Goal: Task Accomplishment & Management: Manage account settings

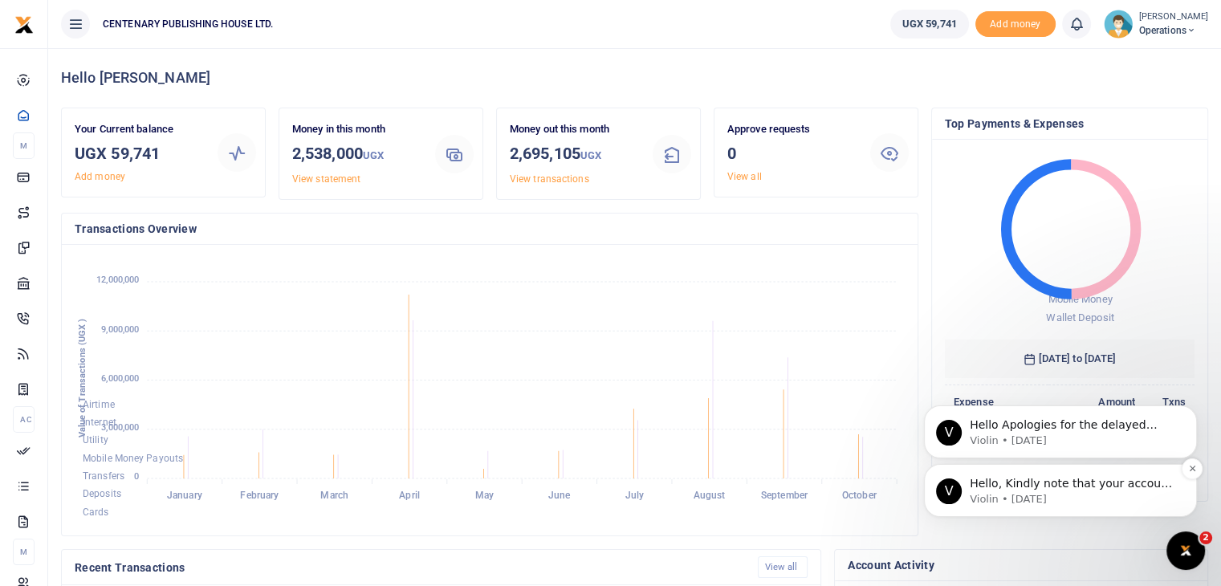
click at [1144, 489] on span "Hello, Kindly note that your account has been credited." at bounding box center [1071, 491] width 202 height 29
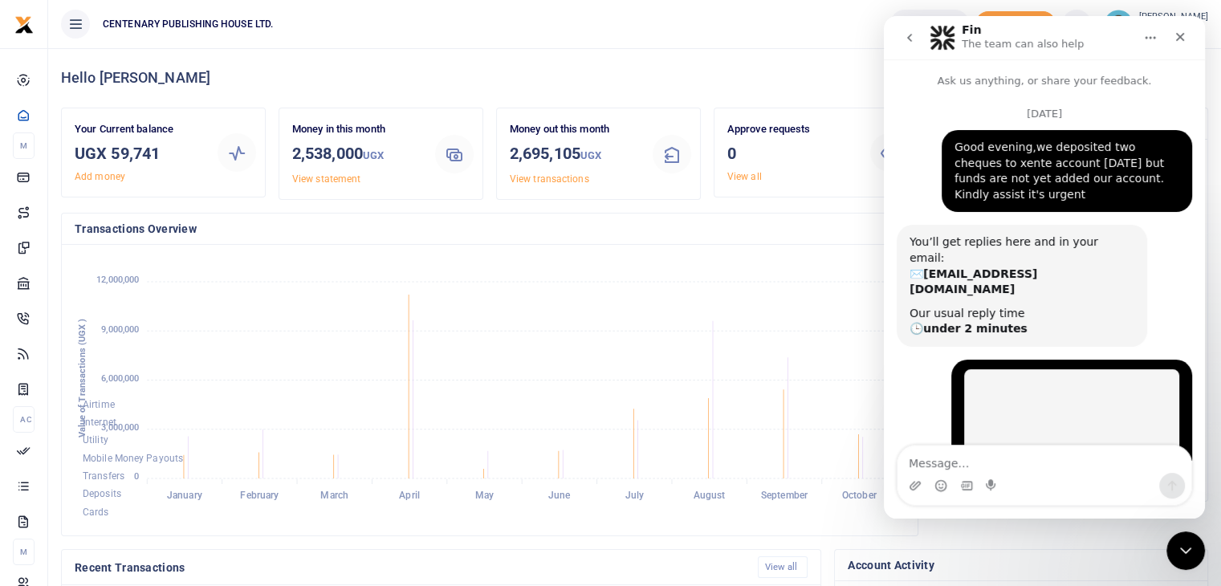
scroll to position [2, 0]
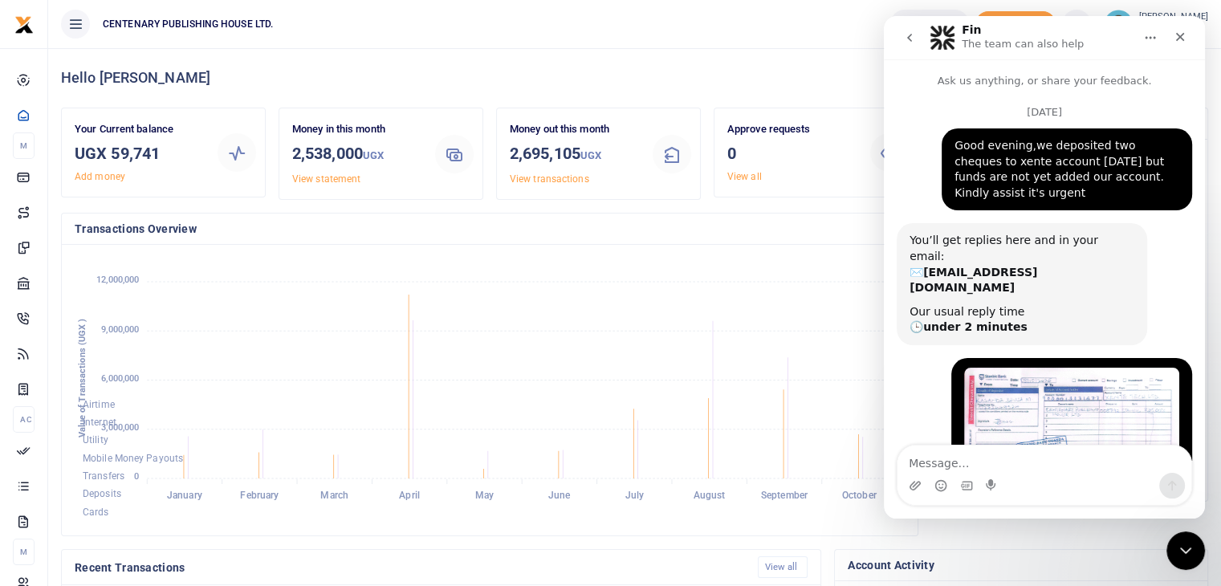
click at [1202, 451] on div "Intercom messenger" at bounding box center [1044, 475] width 321 height 61
click at [1216, 365] on div "Hello Kasande Your Current balance UGX 59,741 Add money Money in this month 2,5…" at bounding box center [634, 519] width 1173 height 943
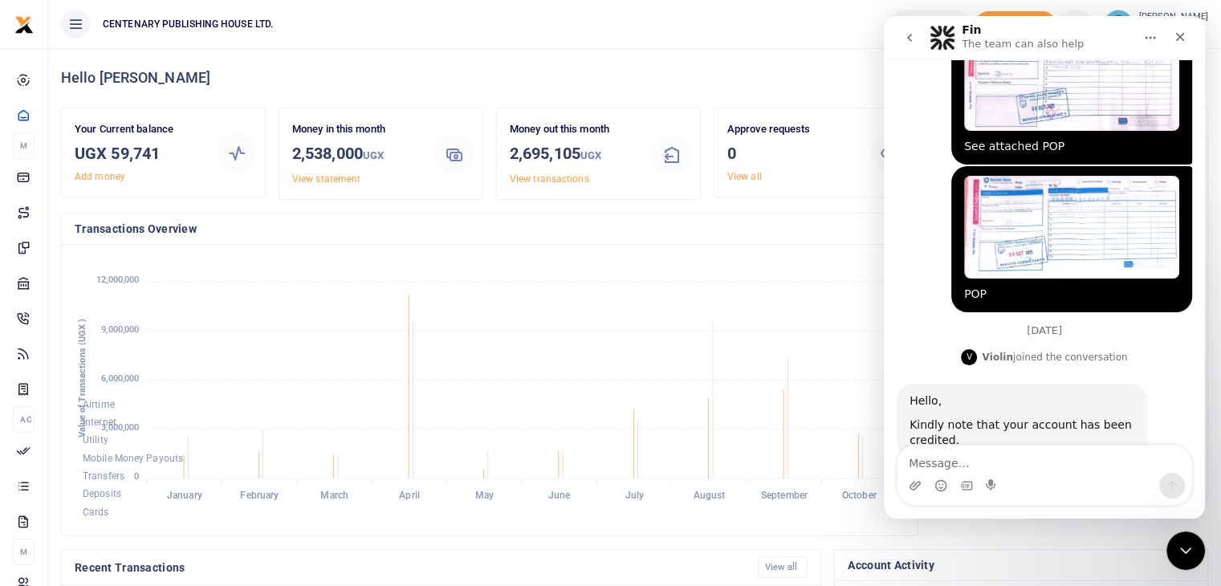
click at [1196, 459] on div "Intercom messenger" at bounding box center [1044, 475] width 321 height 61
click at [803, 275] on foreignobject "Airtime Internet Utility Mobile Money Payouts Transfers Deposits Cards" at bounding box center [490, 390] width 830 height 265
click at [1181, 35] on icon "Close" at bounding box center [1180, 37] width 13 height 13
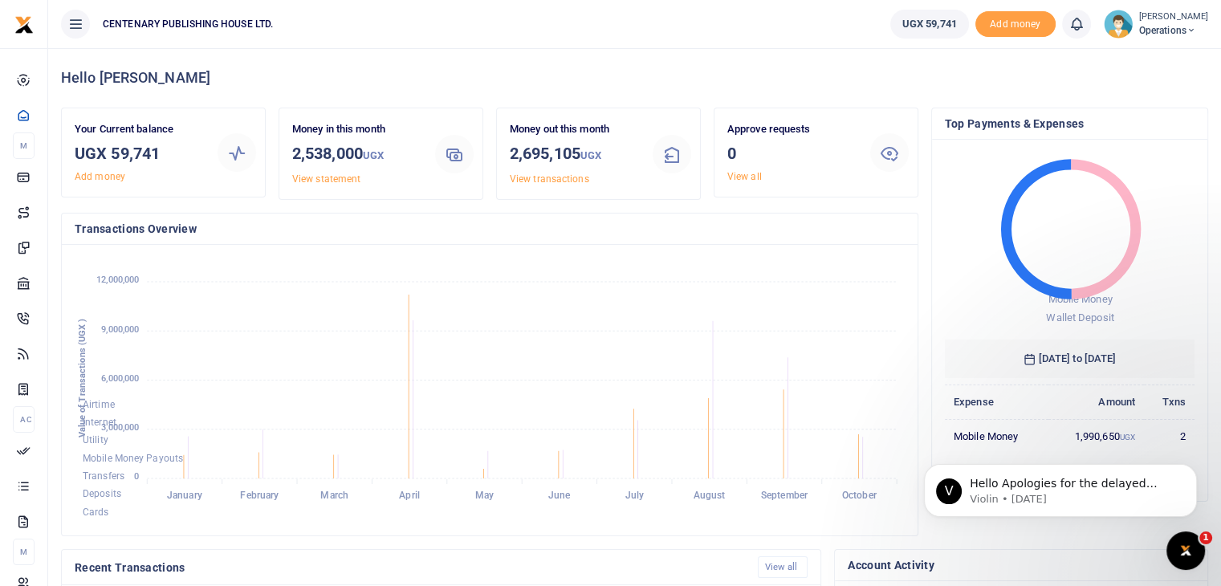
scroll to position [0, 0]
click at [1221, 576] on div "Hello Kasande Your Current balance UGX 59,741 Add money Money in this month 2,5…" at bounding box center [634, 519] width 1173 height 943
click at [1221, 576] on html "Start Dashboard M ake Payments Cards Xente Transfers Mobile Money Banks Airtime" at bounding box center [610, 495] width 1221 height 991
click at [1184, 30] on span "Operations" at bounding box center [1173, 30] width 69 height 14
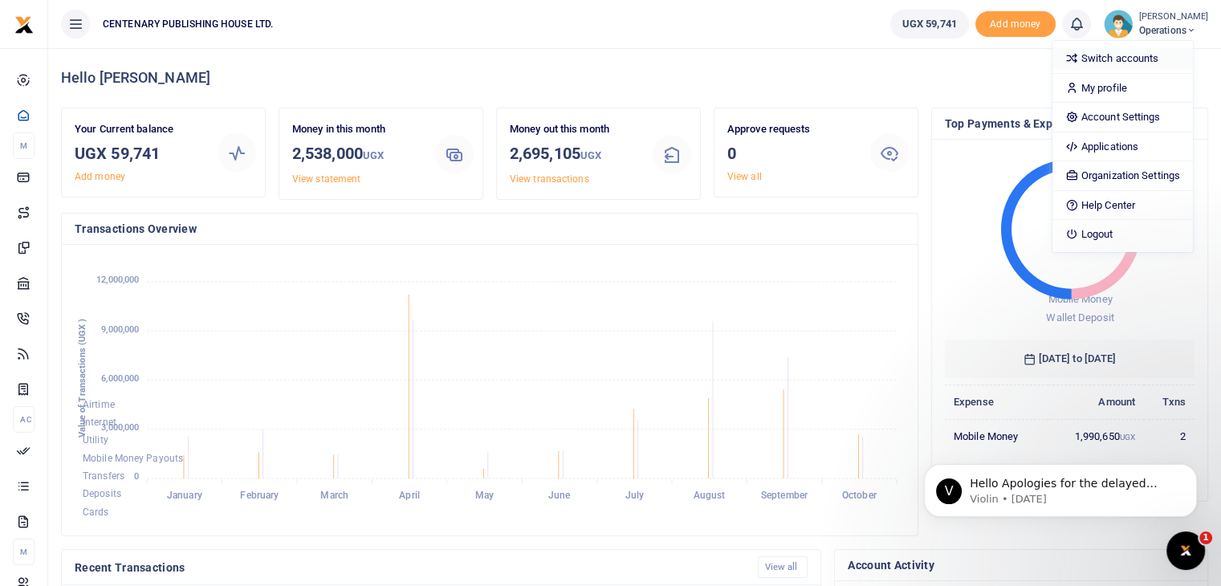
click at [1149, 59] on link "Switch accounts" at bounding box center [1123, 58] width 141 height 22
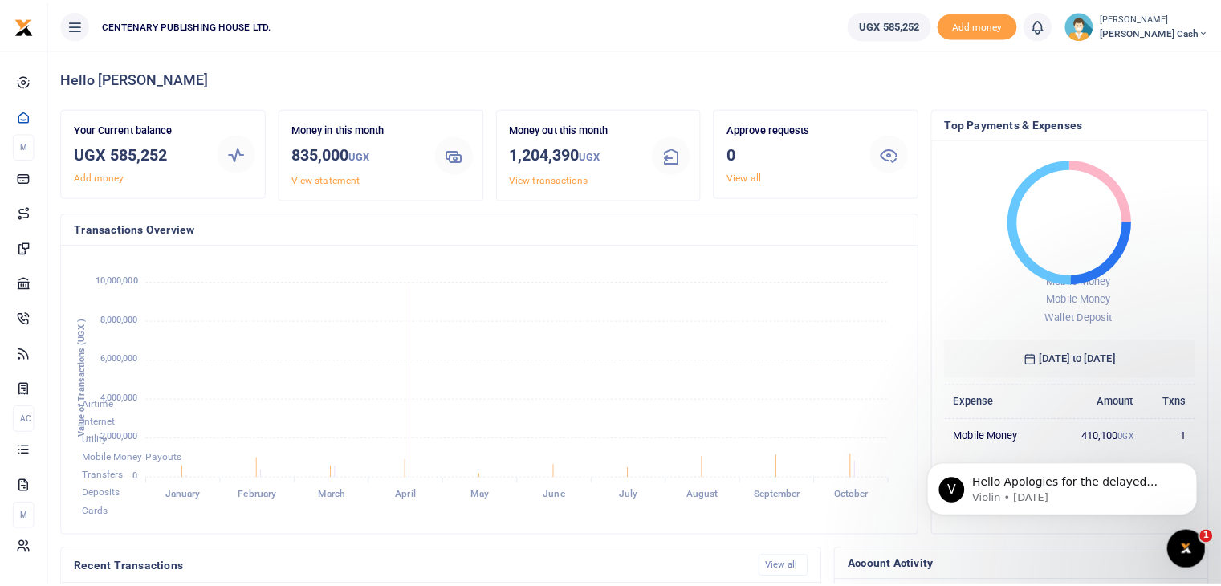
scroll to position [13, 13]
